Goal: Task Accomplishment & Management: Complete application form

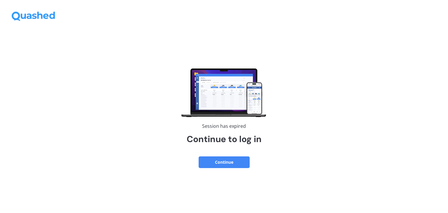
click at [228, 160] on button "Continue" at bounding box center [224, 162] width 51 height 12
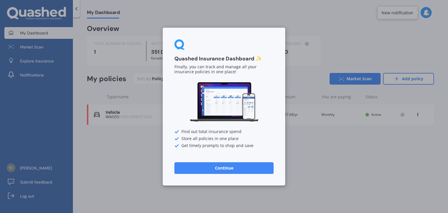
click at [236, 169] on button "Continue" at bounding box center [223, 168] width 99 height 12
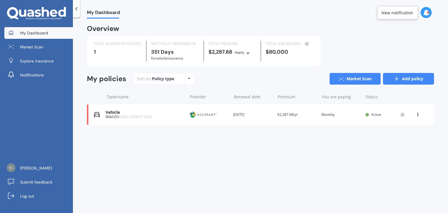
click at [406, 77] on link "Add policy" at bounding box center [408, 79] width 51 height 12
click at [404, 80] on link "Add policy" at bounding box center [408, 79] width 51 height 12
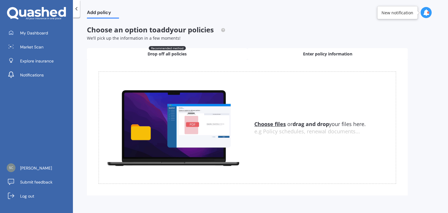
click at [313, 54] on span "Enter policy information" at bounding box center [327, 54] width 49 height 6
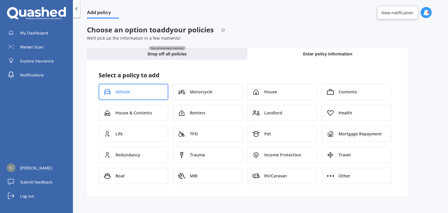
click at [125, 91] on span "Vehicle" at bounding box center [123, 92] width 14 height 6
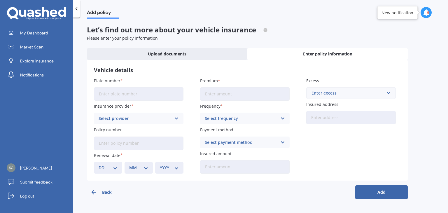
drag, startPoint x: 133, startPoint y: 96, endPoint x: 137, endPoint y: 93, distance: 4.6
click at [134, 96] on input "Plate number" at bounding box center [139, 93] width 90 height 13
type input "RKM437"
click at [154, 116] on div "Select provider" at bounding box center [135, 118] width 73 height 6
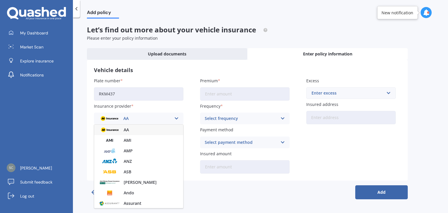
click at [137, 203] on span "Assurant" at bounding box center [133, 203] width 18 height 4
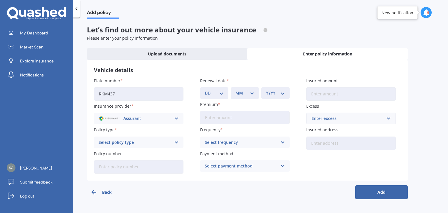
click at [175, 143] on icon at bounding box center [176, 142] width 5 height 6
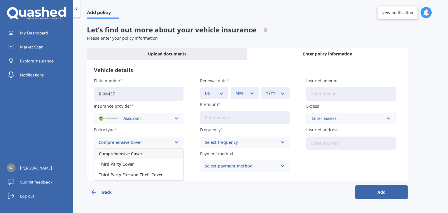
click at [140, 153] on span "Comprehensive Cover" at bounding box center [120, 154] width 43 height 4
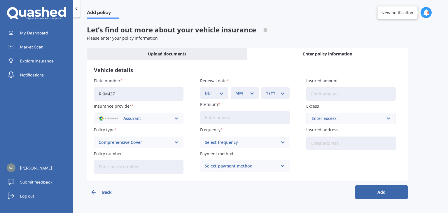
click at [232, 119] on input "Premium" at bounding box center [245, 117] width 90 height 13
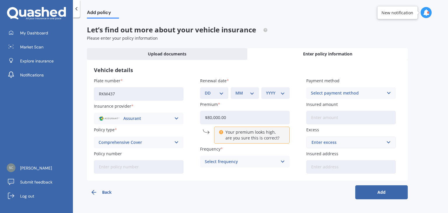
type input "$80,000.00"
click at [295, 110] on div "Plate number RKM437 Insurance provider Assurant AA AMI AMP ANZ ASB Aioi Nissay …" at bounding box center [247, 126] width 307 height 96
drag, startPoint x: 194, startPoint y: 114, endPoint x: 169, endPoint y: 113, distance: 25.7
click at [169, 113] on div "Plate number RKM437 Insurance provider Assurant AA AMI AMP ANZ ASB Aioi Nissay …" at bounding box center [247, 126] width 307 height 96
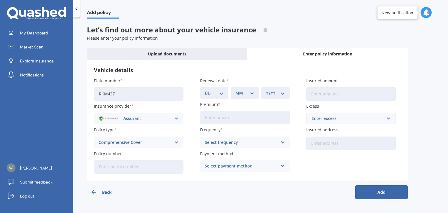
click at [282, 141] on icon at bounding box center [282, 142] width 5 height 6
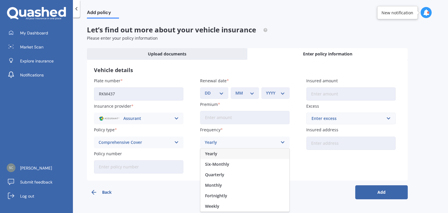
click at [257, 184] on div "Monthly" at bounding box center [244, 185] width 89 height 11
click at [281, 167] on icon at bounding box center [282, 166] width 5 height 6
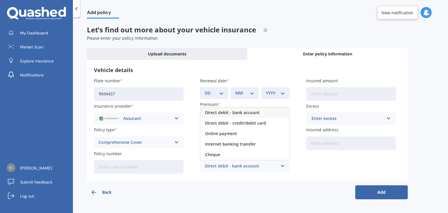
click at [281, 167] on icon at bounding box center [282, 166] width 5 height 6
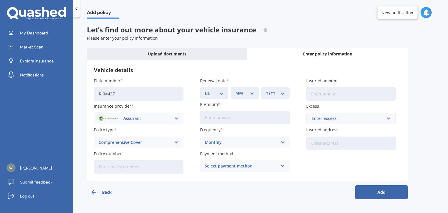
click at [281, 167] on icon at bounding box center [282, 166] width 5 height 6
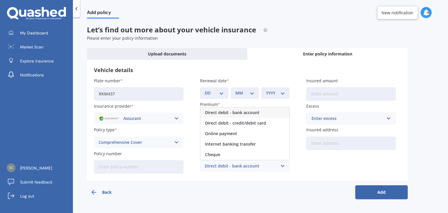
click at [262, 124] on span "Direct debit - credit/debit card" at bounding box center [235, 123] width 61 height 4
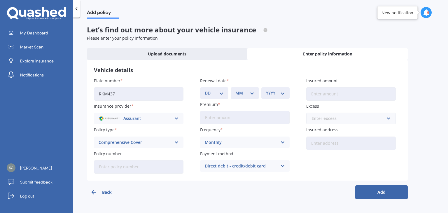
click at [384, 120] on input "text" at bounding box center [349, 118] width 84 height 11
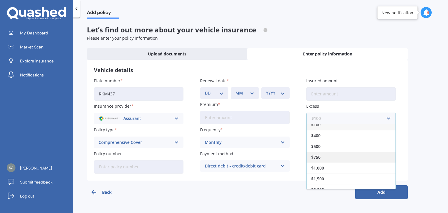
scroll to position [10, 0]
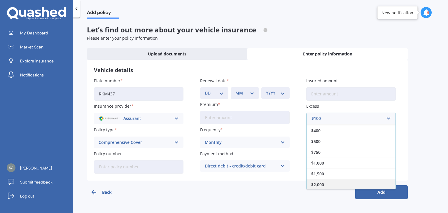
click at [358, 183] on div "$2,000" at bounding box center [351, 184] width 89 height 11
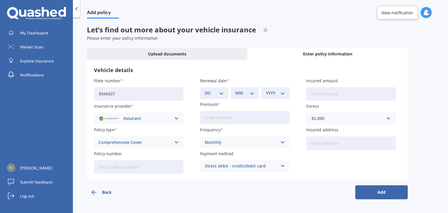
click at [131, 167] on input "Policy number" at bounding box center [139, 166] width 90 height 13
paste input "APMV842789"
type input "APMV842789"
click at [336, 95] on input "Insured amount" at bounding box center [351, 93] width 90 height 13
click at [333, 94] on input "Insured amount" at bounding box center [351, 93] width 90 height 13
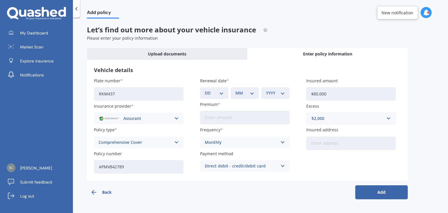
type input "$80,000"
click at [375, 169] on div "Plate number RKM437 Insurance provider Assurant AA AMI AMP ANZ ASB Aioi Nissay …" at bounding box center [247, 126] width 307 height 96
click at [345, 144] on input "Insured address" at bounding box center [351, 143] width 90 height 13
type input "34 Sandringham Road Mt EdenAuckland 1024"
click at [382, 192] on button "Add" at bounding box center [381, 192] width 53 height 14
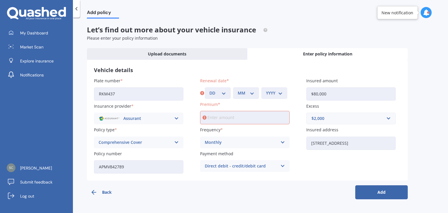
click at [225, 93] on select "DD 01 02 03 04 05 06 07 08 09 10 11 12 13 14 15 16 17 18 19 20 21 22 23 24 25 2…" at bounding box center [217, 93] width 17 height 6
click at [232, 120] on input "Premium" at bounding box center [245, 117] width 90 height 13
type input "$190.00"
click at [319, 176] on div "Vehicle details Plate number RKM437 Insurance provider Assurant AA AMI AMP ANZ …" at bounding box center [247, 120] width 321 height 121
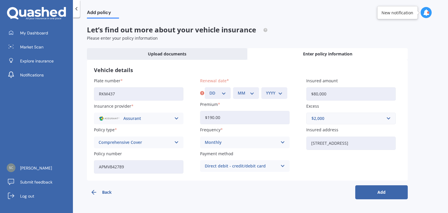
click at [225, 91] on select "DD 01 02 03 04 05 06 07 08 09 10 11 12 13 14 15 16 17 18 19 20 21 22 23 24 25 2…" at bounding box center [217, 93] width 17 height 6
click at [223, 92] on select "DD 01 02 03 04 05 06 07 08 09 10 11 12 13 14 15 16 17 18 19 20 21 22 23 24 25 2…" at bounding box center [217, 93] width 17 height 6
click at [224, 91] on select "DD 01 02 03 04 05 06 07 08 09 10 11 12 13 14 15 16 17 18 19 20 21 22 23 24 25 2…" at bounding box center [217, 93] width 17 height 6
click at [222, 90] on select "DD 01 02 03 04 05 06 07 08 09 10 11 12 13 14 15 16 17 18 19 20 21 22 23 24 25 2…" at bounding box center [217, 93] width 17 height 6
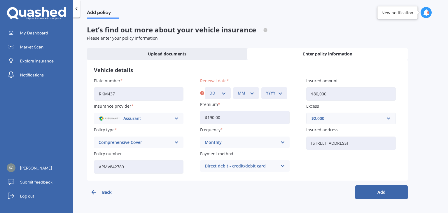
click at [224, 91] on select "DD 01 02 03 04 05 06 07 08 09 10 11 12 13 14 15 16 17 18 19 20 21 22 23 24 25 2…" at bounding box center [217, 93] width 17 height 6
click at [286, 74] on div "Vehicle details Plate number RKM437 Insurance provider Assurant AA AMI AMP ANZ …" at bounding box center [247, 120] width 321 height 121
click at [225, 93] on select "DD 01 02 03 04 05 06 07 08 09 10 11 12 13 14 15 16 17 18 19 20 21 22 23 24 25 2…" at bounding box center [217, 93] width 17 height 6
select select "10"
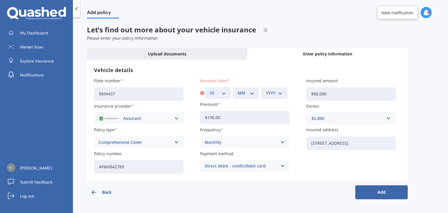
click at [209, 90] on select "DD 01 02 03 04 05 06 07 08 09 10 11 12 13 14 15 16 17 18 19 20 21 22 23 24 25 2…" at bounding box center [217, 93] width 17 height 6
click at [253, 93] on select "MM 01 02 03 04 05 06 07 08 09 10 11 12" at bounding box center [246, 93] width 17 height 6
select select "10"
click at [238, 90] on select "MM 01 02 03 04 05 06 07 08 09 10 11 12" at bounding box center [246, 93] width 17 height 6
click at [280, 93] on select "YYYY 2027 2026 2025 2024 2023 2022 2021 2020 2019 2018 2017 2016 2015 2014 2013…" at bounding box center [274, 93] width 17 height 6
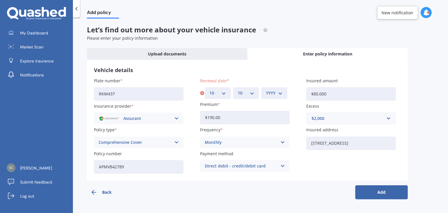
select select "2026"
click at [266, 90] on select "YYYY 2027 2026 2025 2024 2023 2022 2021 2020 2019 2018 2017 2016 2015 2014 2013…" at bounding box center [274, 93] width 17 height 6
click at [396, 194] on button "Add" at bounding box center [381, 192] width 53 height 14
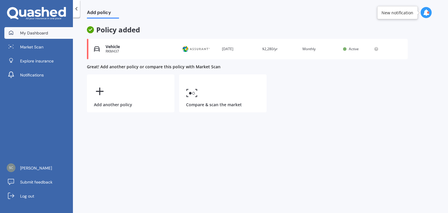
click at [35, 32] on span "My Dashboard" at bounding box center [34, 33] width 28 height 6
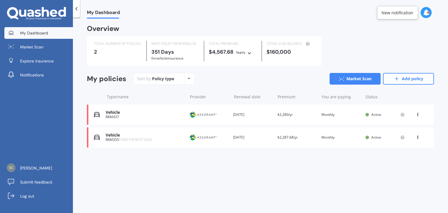
click at [417, 115] on icon at bounding box center [418, 114] width 4 height 4
click at [417, 115] on div "View option" at bounding box center [405, 114] width 58 height 11
click at [417, 115] on icon at bounding box center [418, 114] width 4 height 4
click at [404, 126] on div "View policy" at bounding box center [405, 126] width 58 height 12
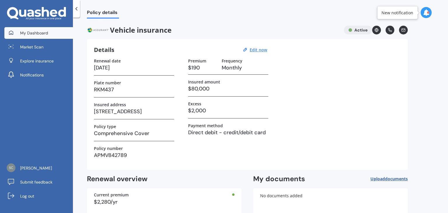
drag, startPoint x: 35, startPoint y: 32, endPoint x: 47, endPoint y: 32, distance: 11.7
click at [35, 31] on span "My Dashboard" at bounding box center [34, 33] width 28 height 6
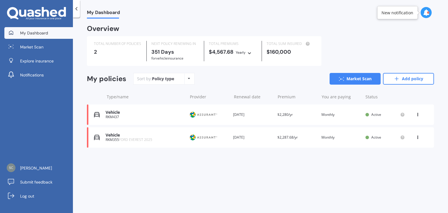
click at [296, 176] on div "My Dashboard Overview TOTAL NUMBER OF POLICIES 2 NEXT POLICY RENEWING IN 351 Da…" at bounding box center [260, 116] width 375 height 195
